Goal: Check status: Check status

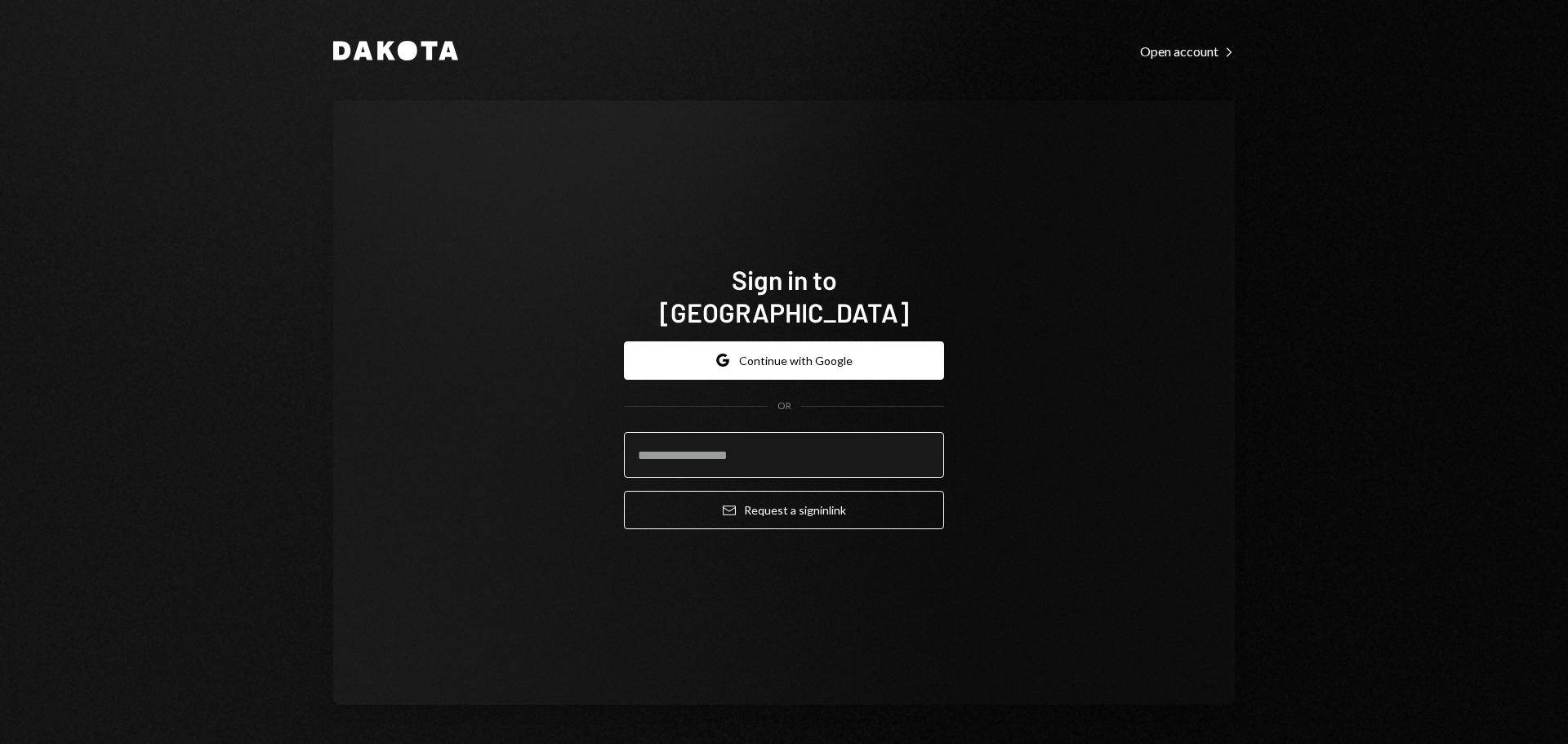
click at [750, 446] on input "email" at bounding box center [784, 455] width 320 height 46
click at [0, 743] on com-1password-button at bounding box center [0, 744] width 0 height 0
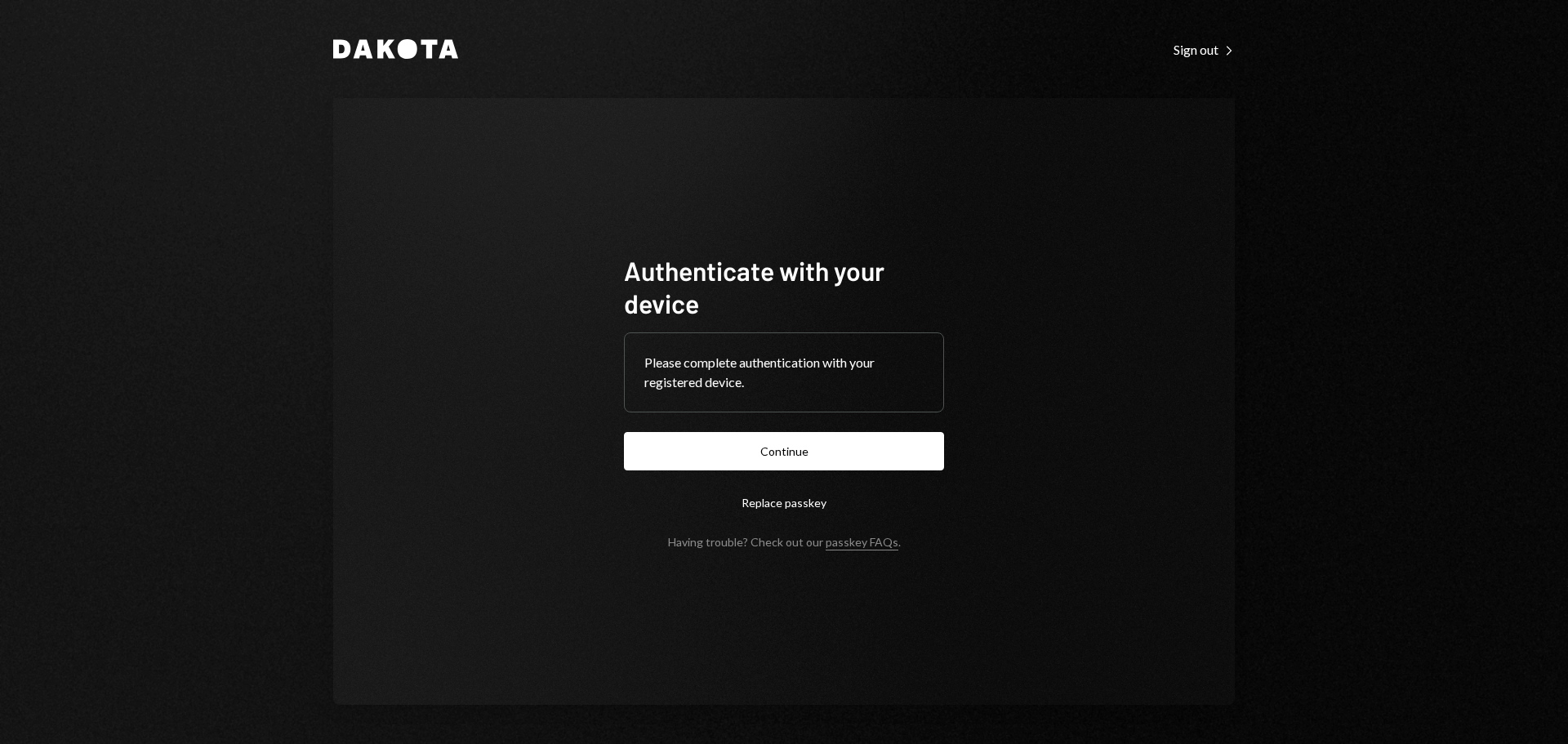
click at [769, 445] on button "Continue" at bounding box center [784, 450] width 320 height 38
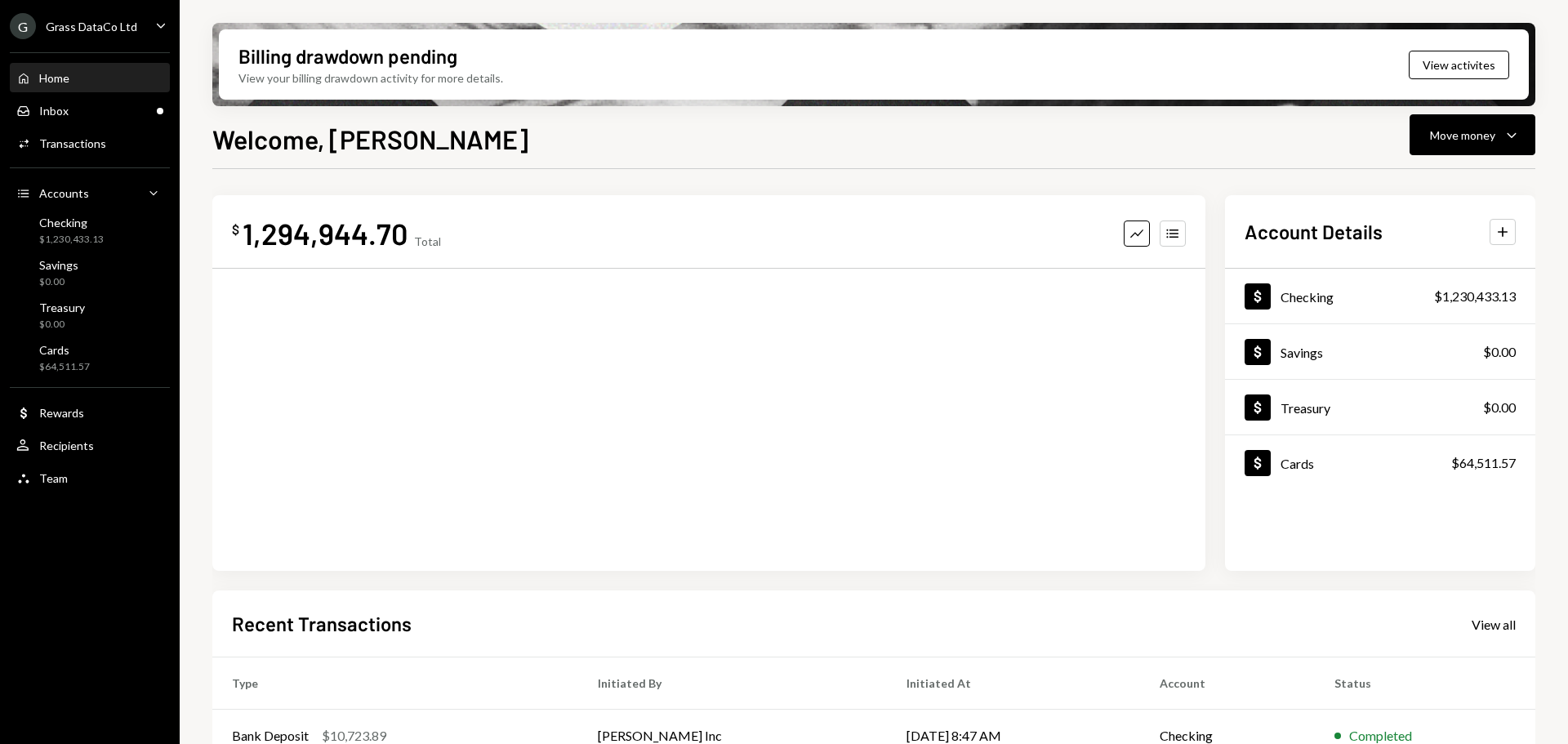
click at [91, 28] on div "Grass DataCo Ltd" at bounding box center [92, 26] width 92 height 14
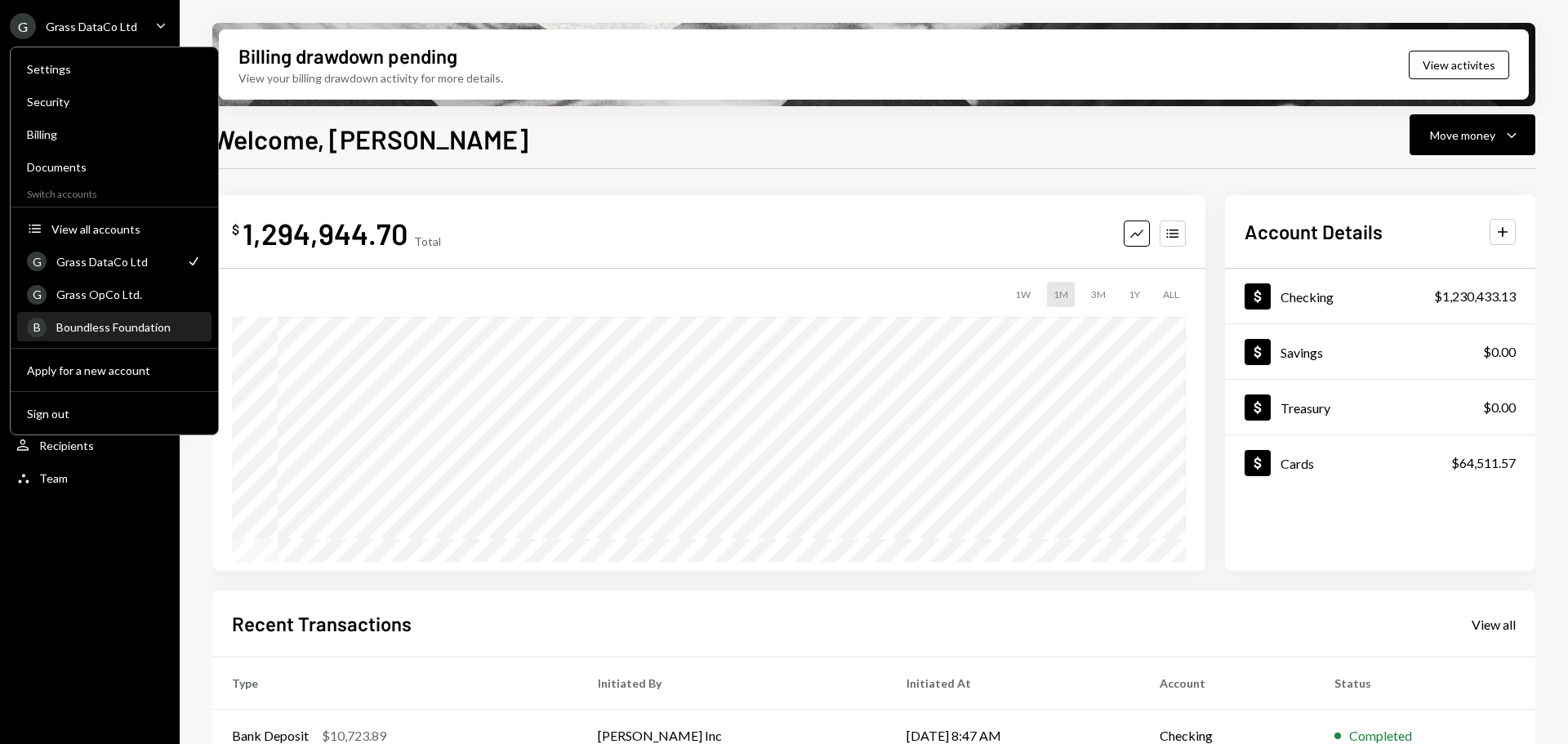
click at [104, 334] on div "Boundless Foundation" at bounding box center [129, 327] width 146 height 14
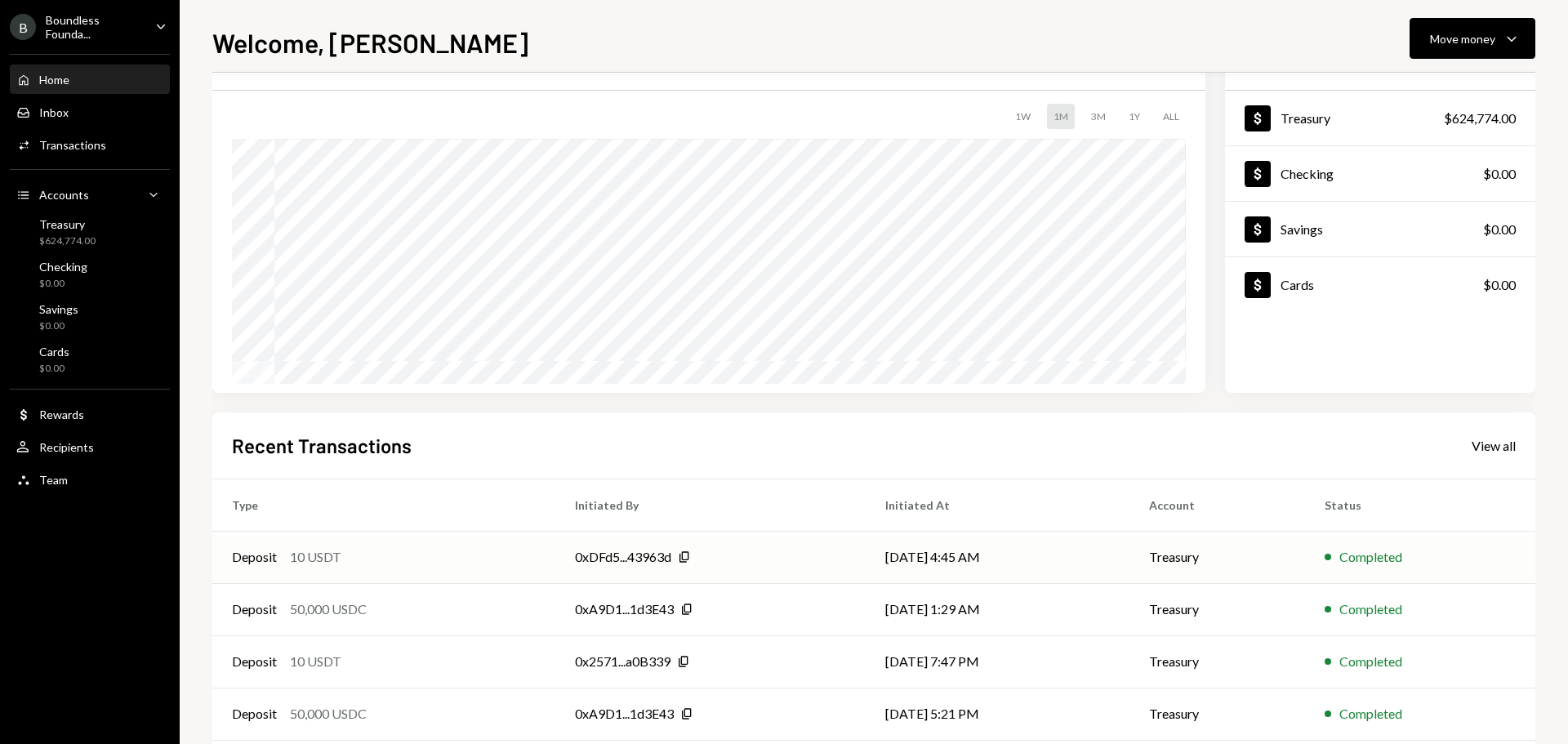
scroll to position [163, 0]
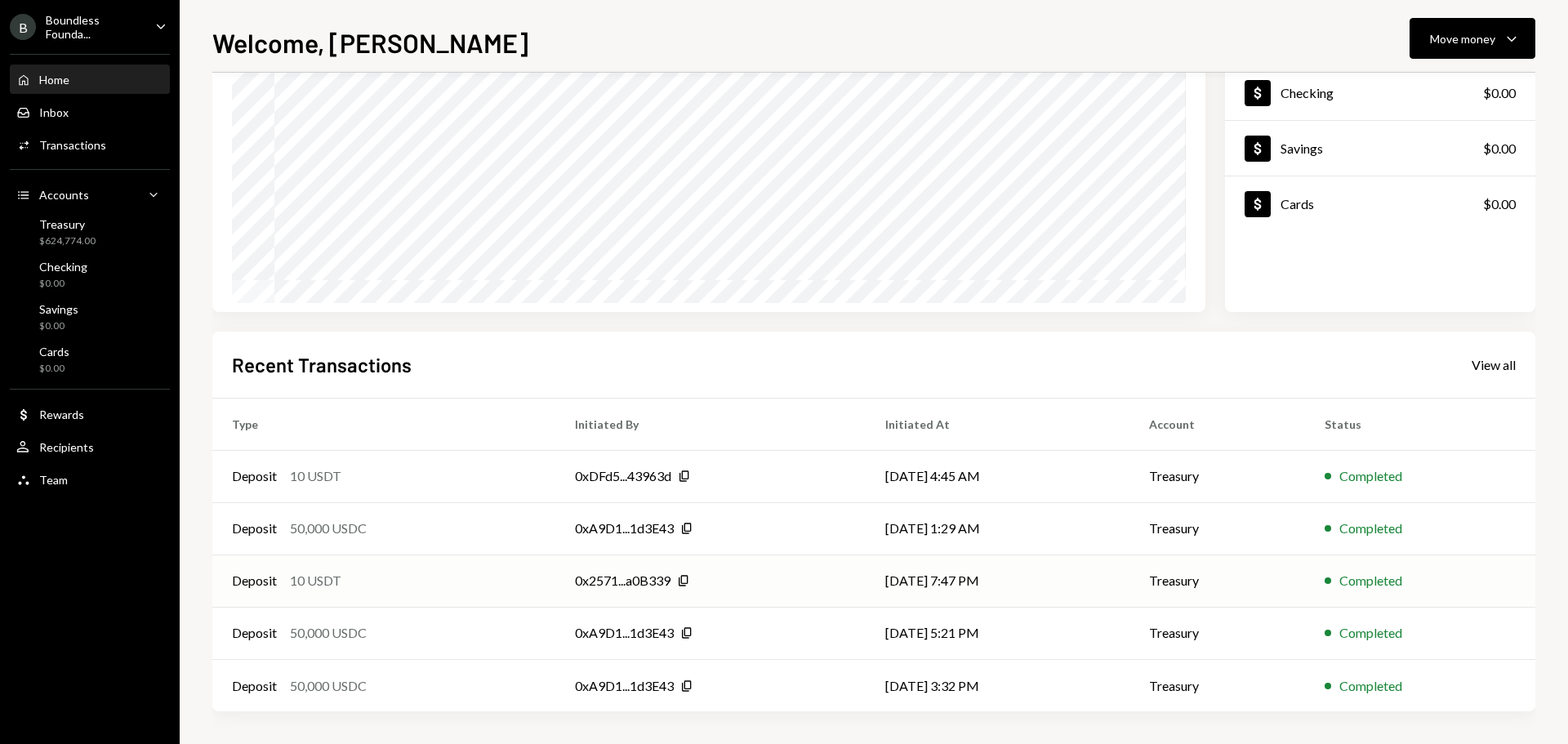
click at [356, 577] on div "Deposit 10 USDT" at bounding box center [384, 580] width 304 height 20
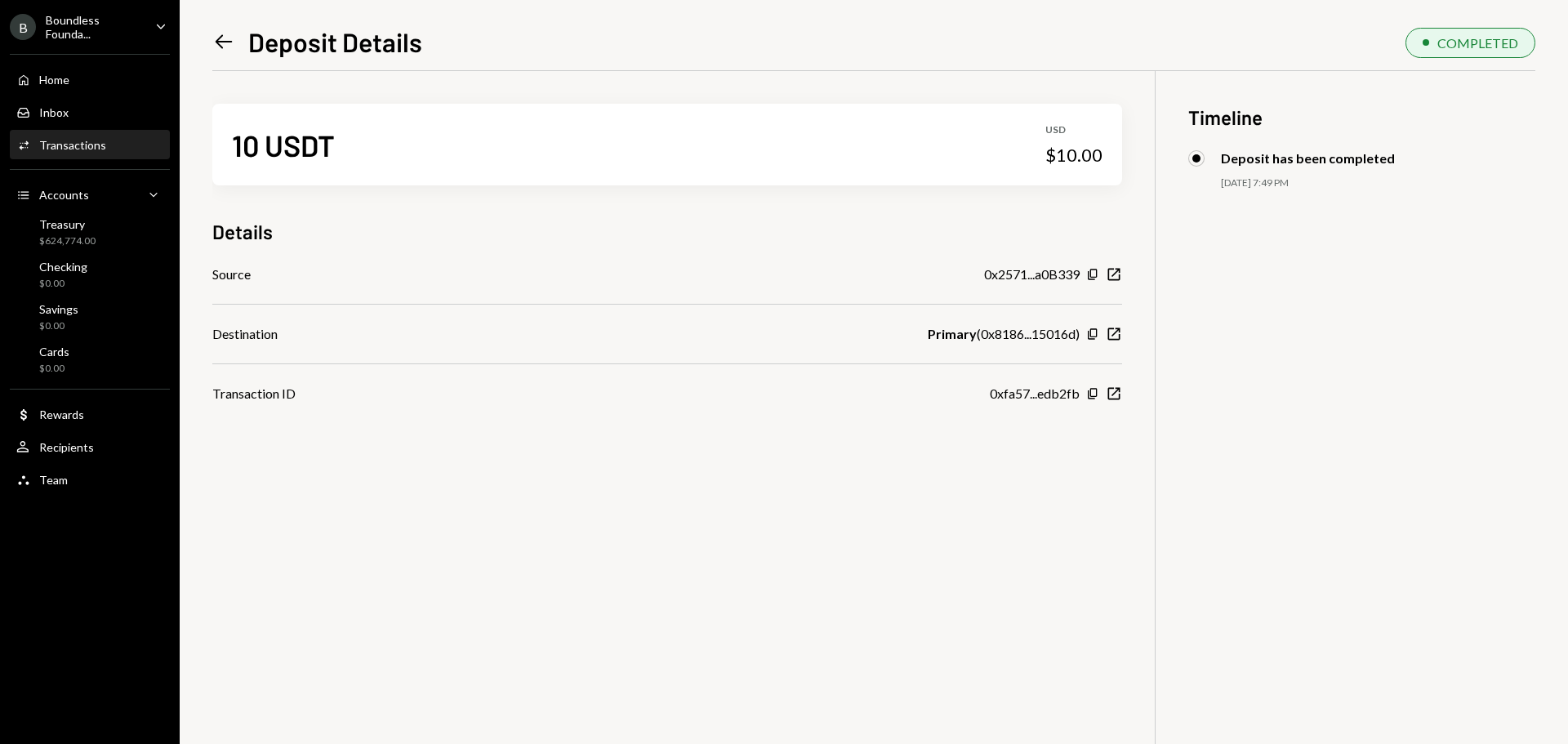
click at [226, 43] on icon "Left Arrow" at bounding box center [224, 42] width 23 height 23
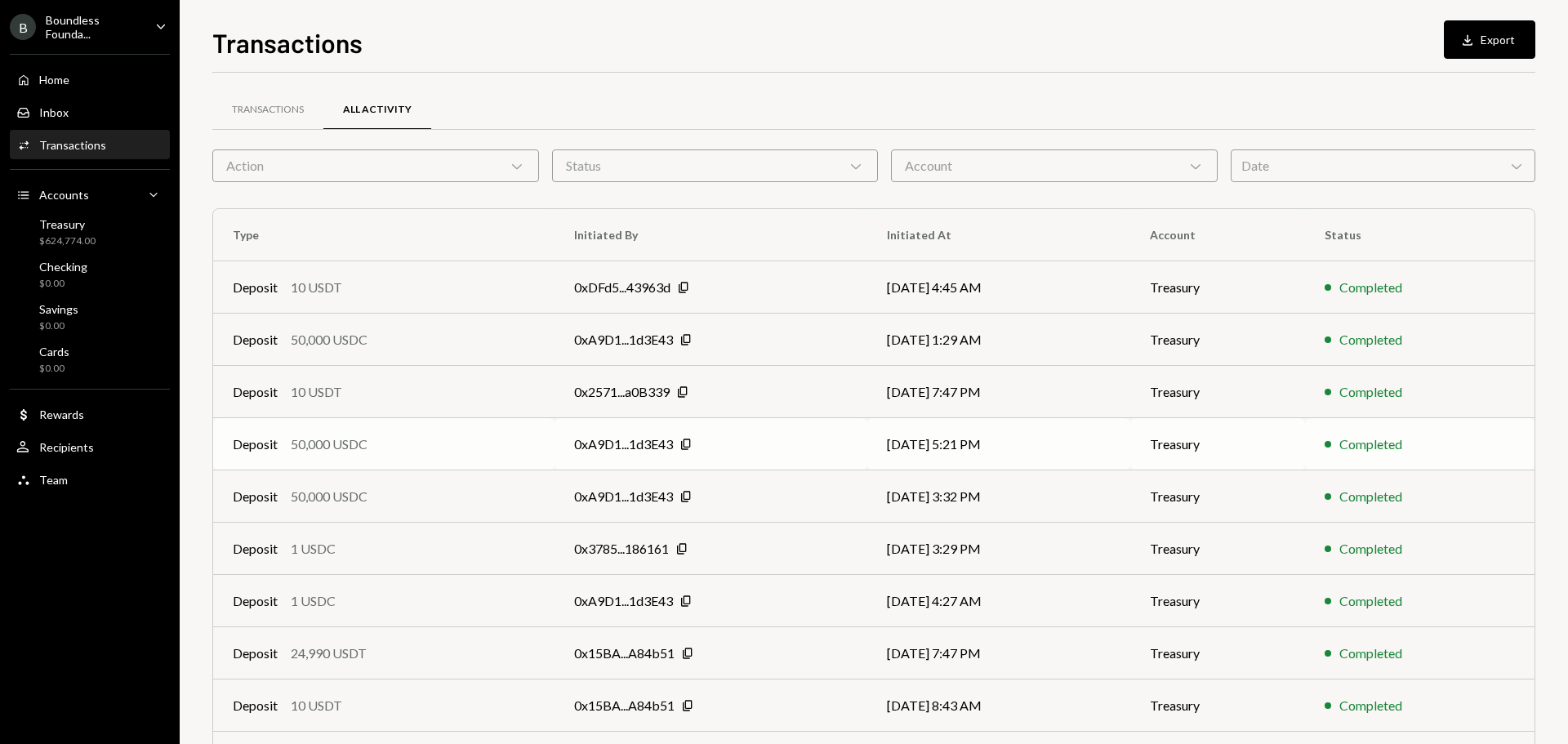
click at [351, 444] on div "50,000 USDC" at bounding box center [329, 444] width 77 height 20
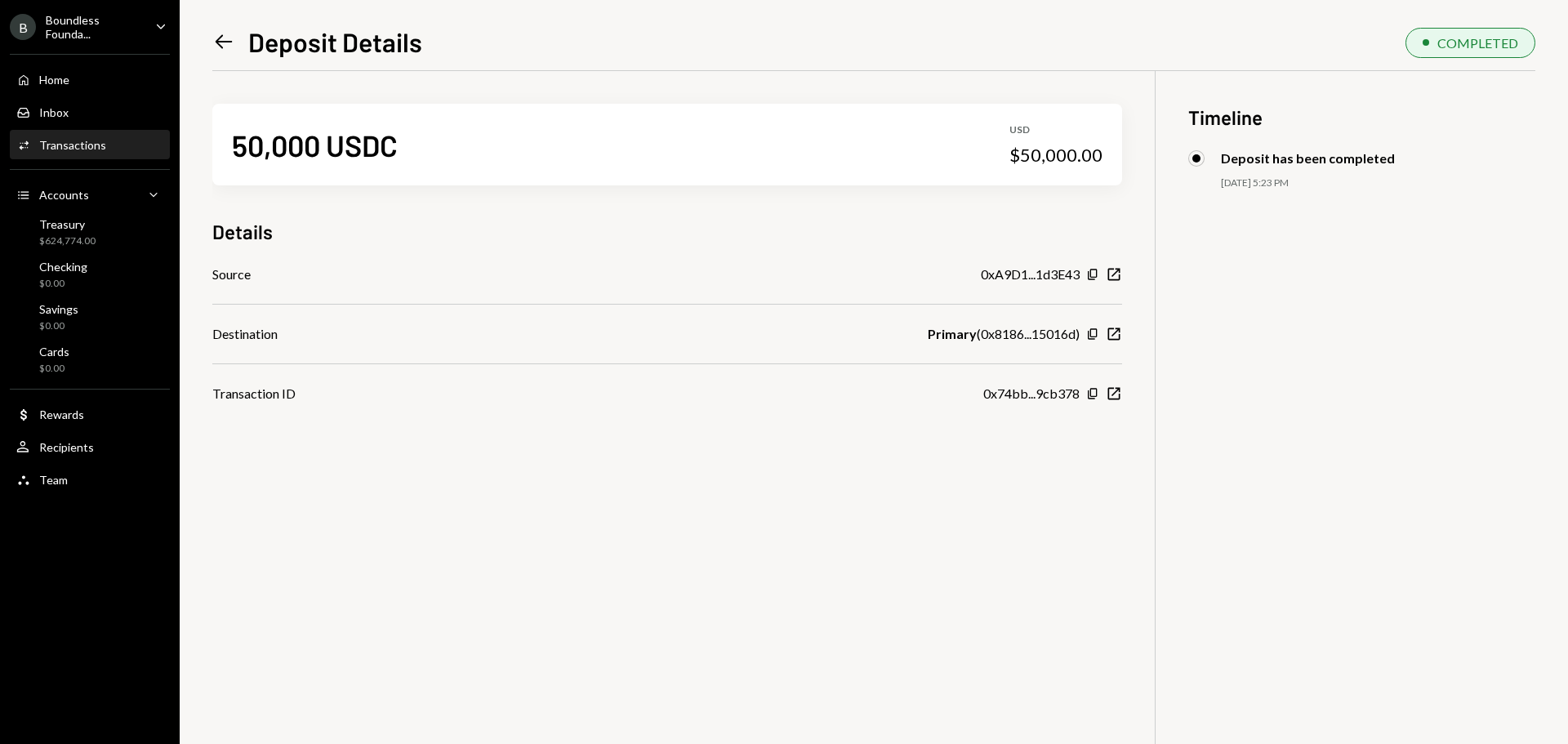
click at [229, 40] on icon "Left Arrow" at bounding box center [224, 42] width 23 height 23
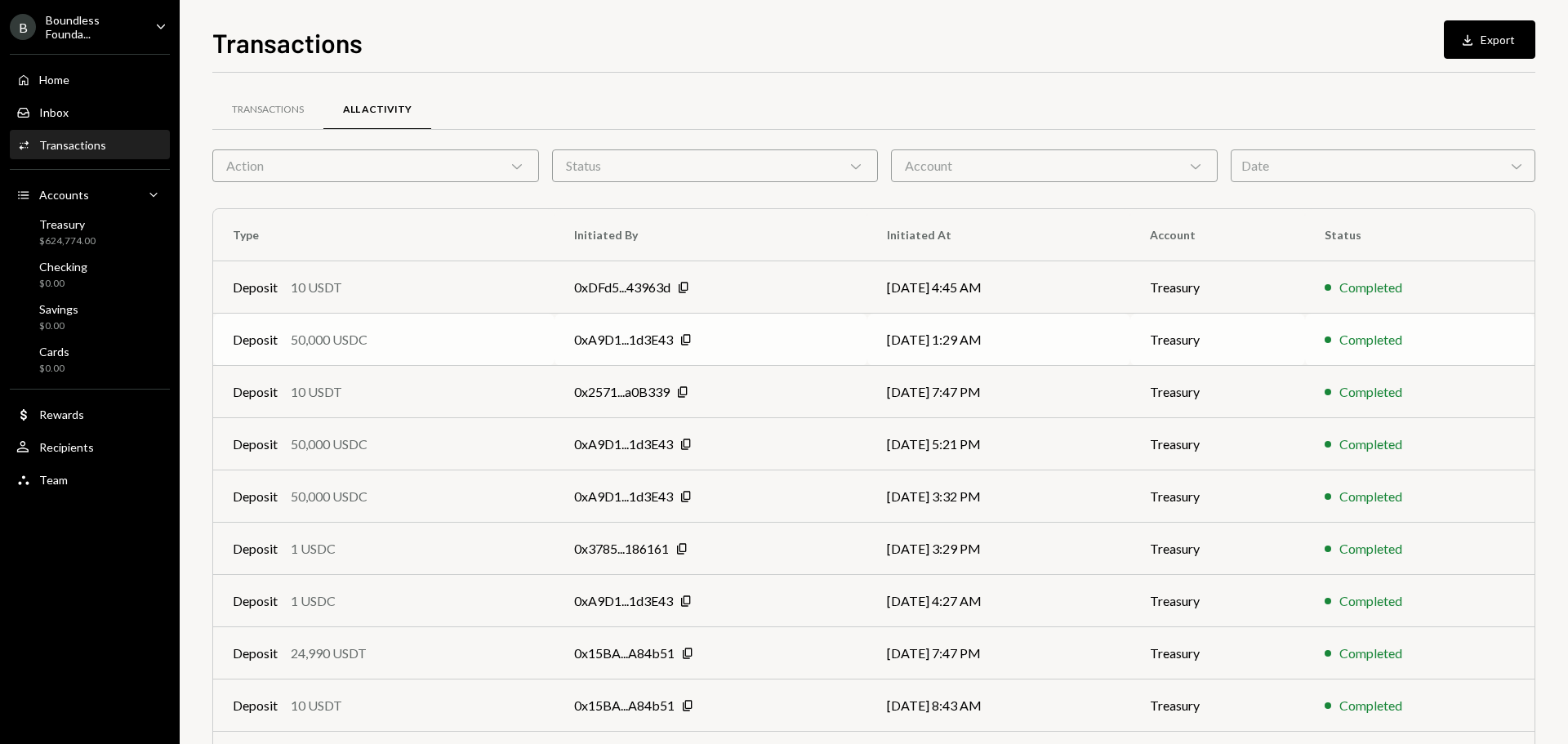
click at [406, 334] on div "Deposit 50,000 USDC" at bounding box center [384, 340] width 302 height 20
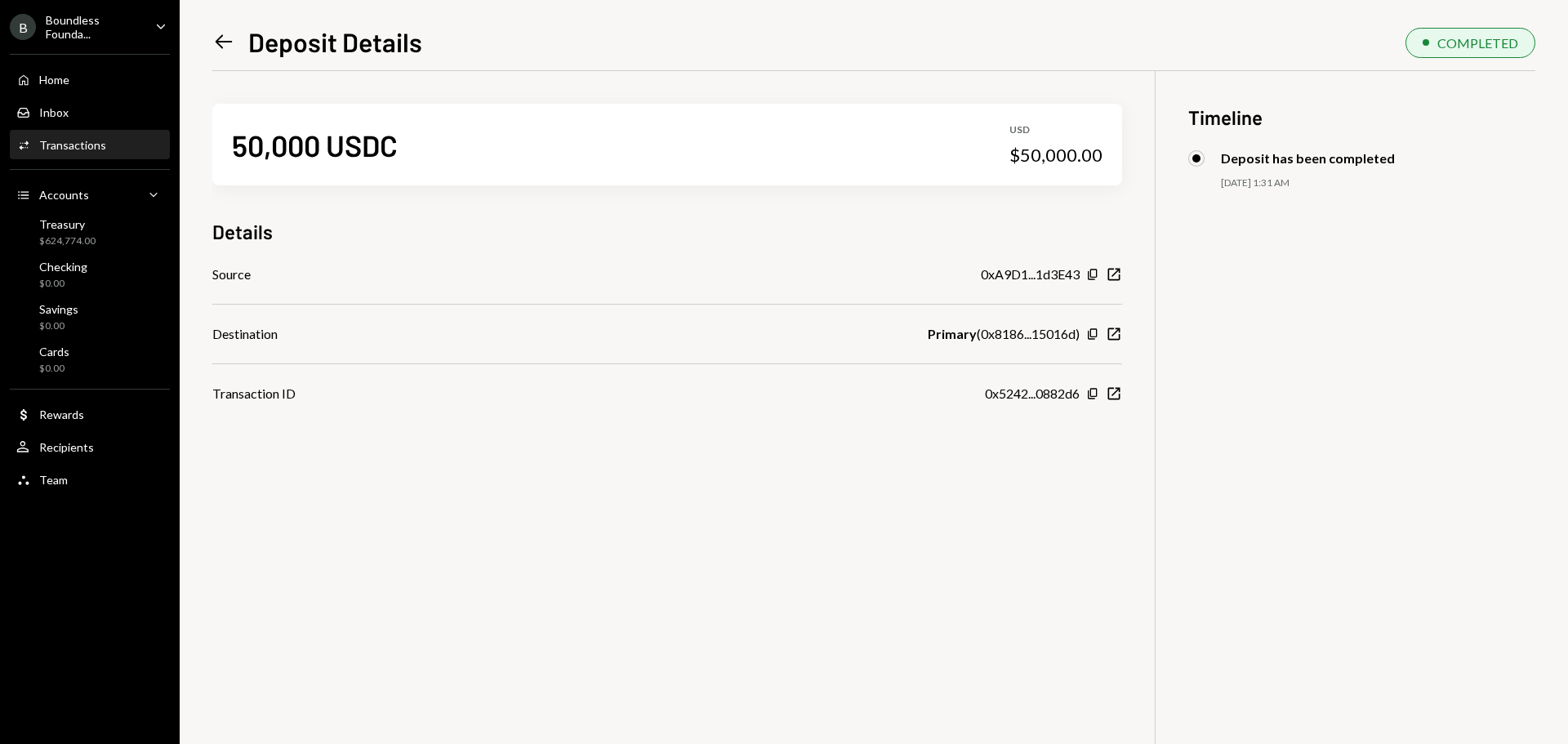
click at [219, 39] on icon at bounding box center [224, 42] width 17 height 14
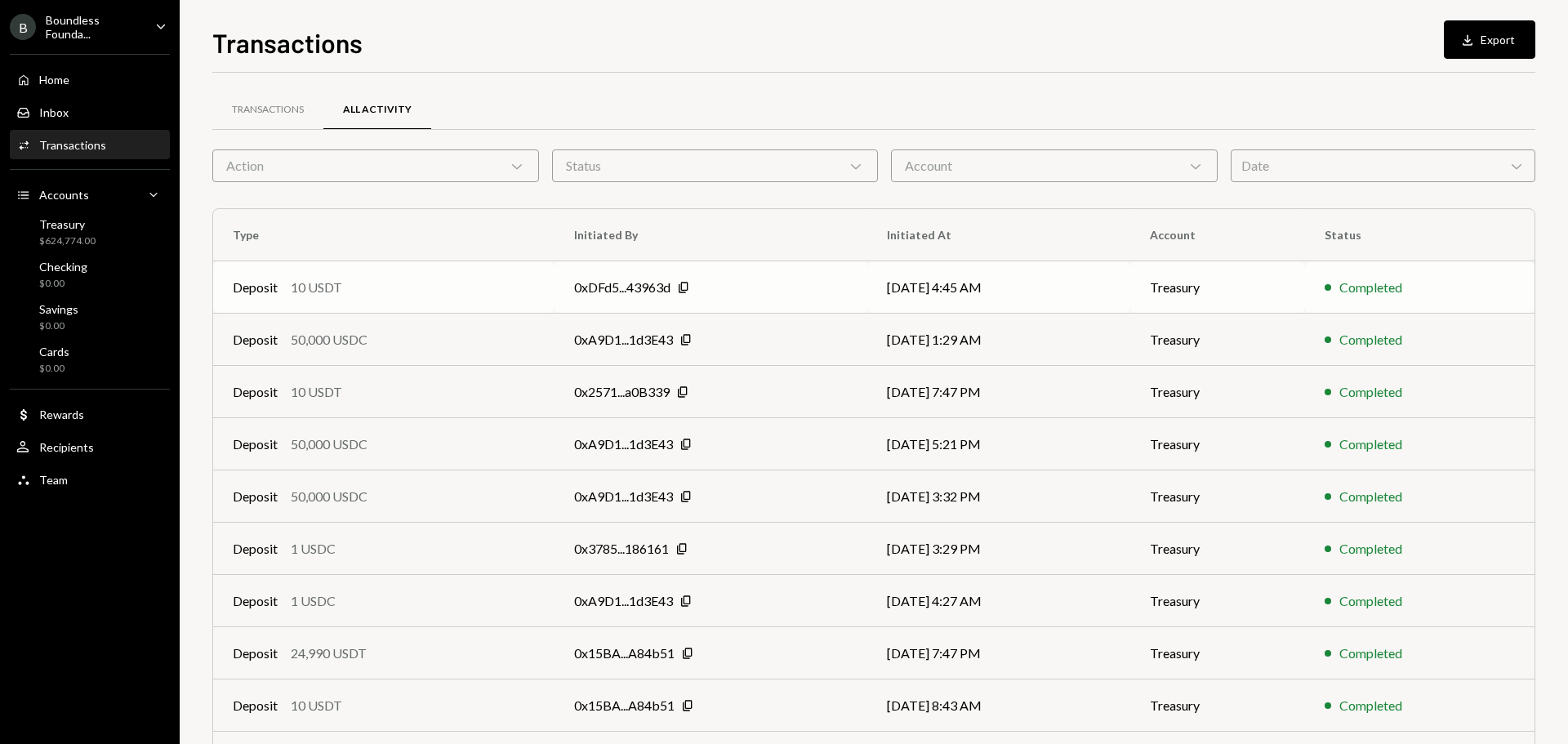
click at [387, 292] on div "Deposit 10 USDT" at bounding box center [384, 288] width 302 height 20
